Goal: Communication & Community: Ask a question

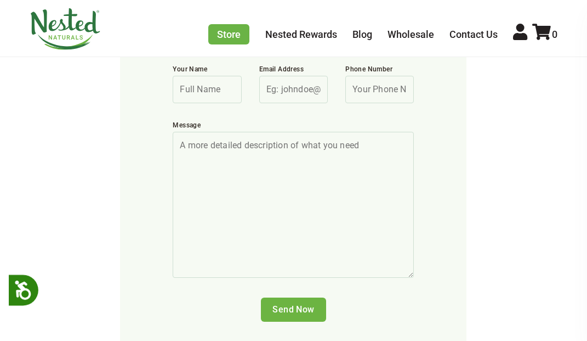
scroll to position [603, 0]
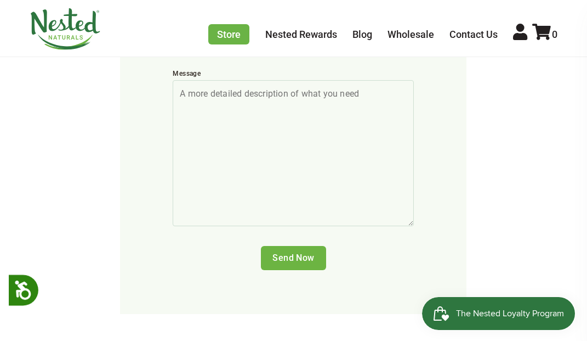
click at [292, 124] on textarea "Message" at bounding box center [293, 153] width 241 height 146
paste textarea "Hi  {Company} Team, I’m reaching out in hopes of connecting with your Marketing…"
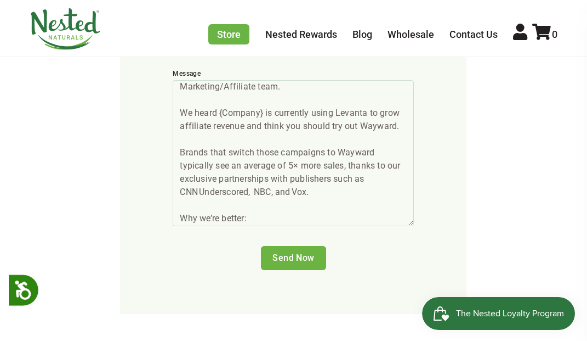
scroll to position [321, 0]
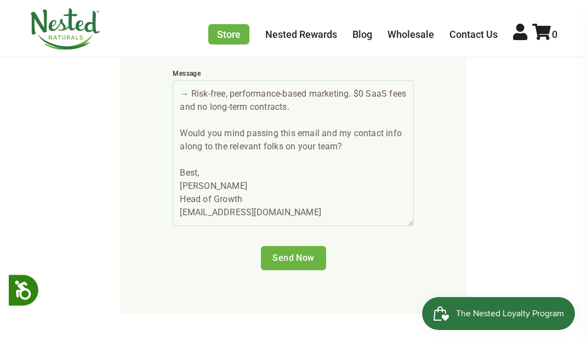
drag, startPoint x: 202, startPoint y: 180, endPoint x: 128, endPoint y: 180, distance: 74.6
click at [128, 180] on form "We love talking to our customers, send us a message! Your Name Email Address Ph…" at bounding box center [293, 78] width 347 height 472
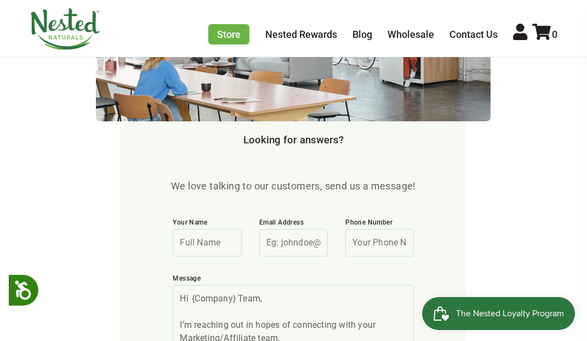
scroll to position [439, 0]
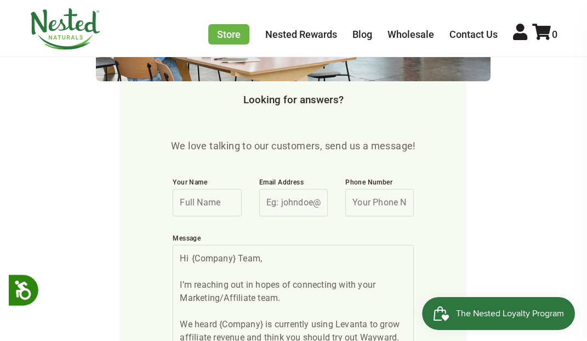
type textarea "Hi  {Company} Team, I’m reaching out in hopes of connecting with your Marketing…"
drag, startPoint x: 198, startPoint y: 197, endPoint x: 208, endPoint y: 197, distance: 10.4
click at [198, 198] on input "Your Name" at bounding box center [207, 202] width 69 height 27
paste input "[PERSON_NAME]"
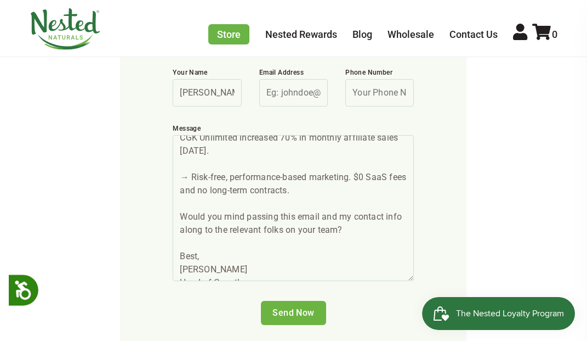
scroll to position [329, 0]
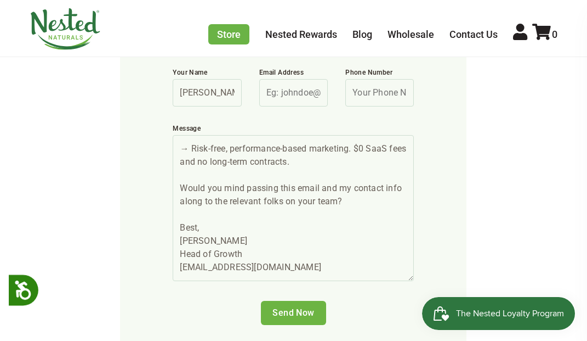
type input "[PERSON_NAME]"
drag, startPoint x: 265, startPoint y: 250, endPoint x: 148, endPoint y: 250, distance: 116.8
click at [138, 254] on form "We love talking to our customers, send us a message! Your Name [PERSON_NAME] Em…" at bounding box center [293, 133] width 347 height 472
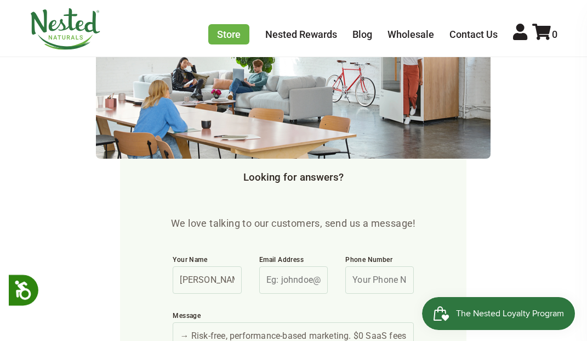
scroll to position [548, 0]
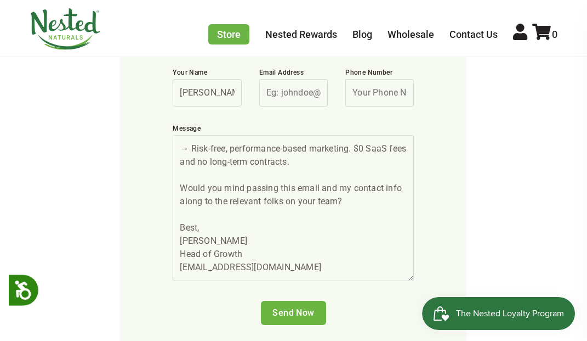
click at [300, 99] on input "Email Address" at bounding box center [293, 92] width 69 height 27
paste input "[PERSON_NAME][EMAIL_ADDRESS][DOMAIN_NAME]"
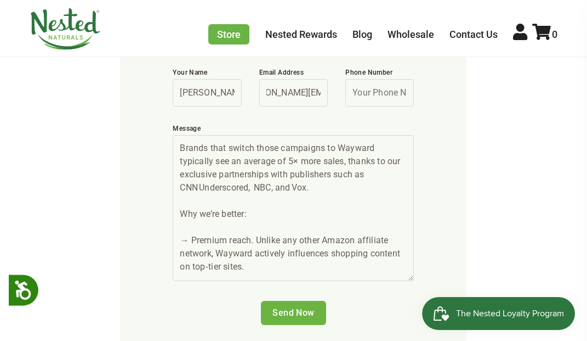
scroll to position [0, 0]
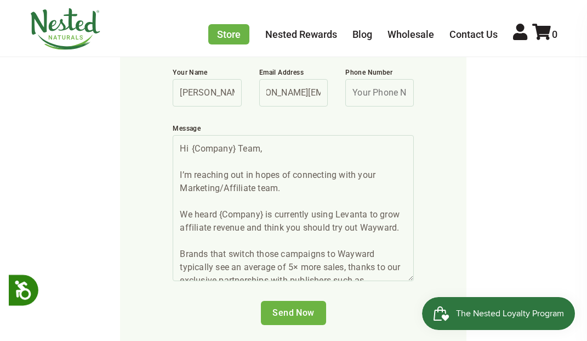
type input "[PERSON_NAME][EMAIL_ADDRESS][DOMAIN_NAME]"
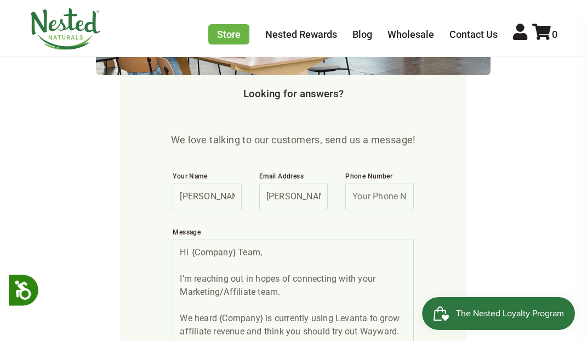
scroll to position [548, 0]
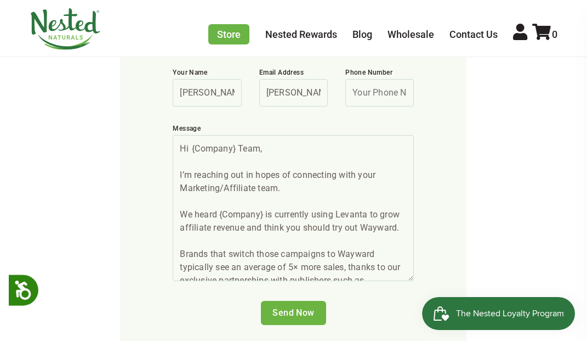
drag, startPoint x: 235, startPoint y: 146, endPoint x: 192, endPoint y: 146, distance: 42.2
click at [192, 146] on textarea "Hi  {Company} Team, I’m reaching out in hopes of connecting with your Marketing…" at bounding box center [293, 208] width 241 height 146
paste textarea "Nested Naturals"
drag, startPoint x: 264, startPoint y: 213, endPoint x: 220, endPoint y: 213, distance: 43.9
click at [220, 213] on textarea "Hi  Nested Naturals Team, I’m reaching out in hopes of connecting with your Mar…" at bounding box center [293, 208] width 241 height 146
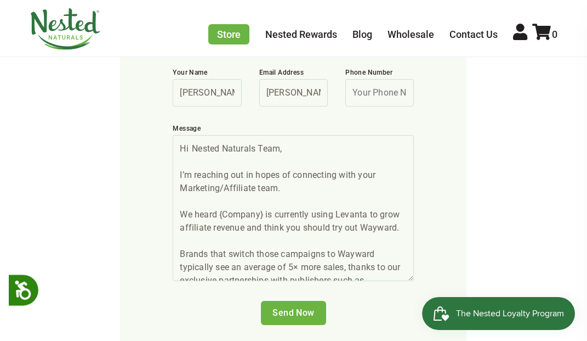
paste textarea "Nested Naturals"
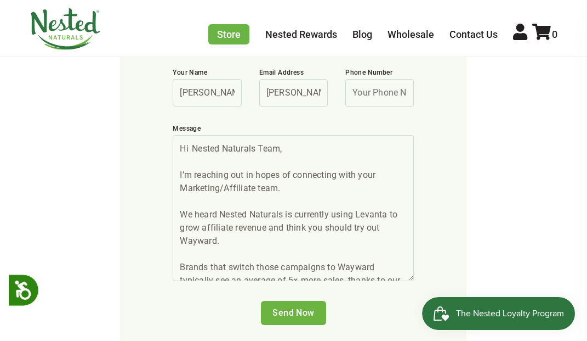
scroll to position [329, 0]
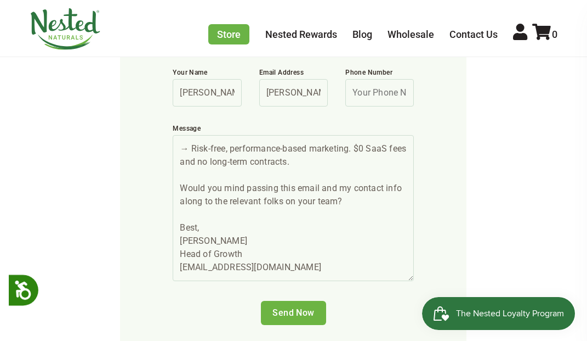
type textarea "Hi  Nested Naturals Team, I’m reaching out in hopes of connecting with your Mar…"
click at [294, 312] on input "Send Now" at bounding box center [293, 313] width 65 height 24
